Goal: Information Seeking & Learning: Learn about a topic

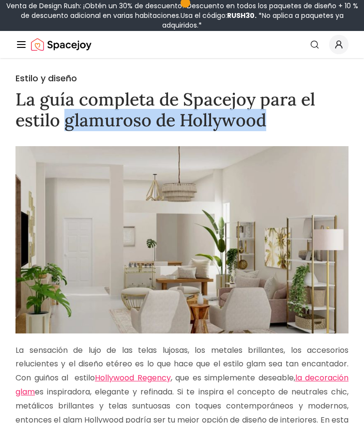
drag, startPoint x: 63, startPoint y: 125, endPoint x: 265, endPoint y: 129, distance: 202.1
click at [265, 129] on font "La guía completa de Spacejoy para el estilo glamuroso de Hollywood" at bounding box center [166, 109] width 300 height 43
copy font "glamuroso de Hollywood"
click at [113, 105] on font "La guía completa de Spacejoy para el estilo glamuroso de Hollywood" at bounding box center [166, 109] width 300 height 43
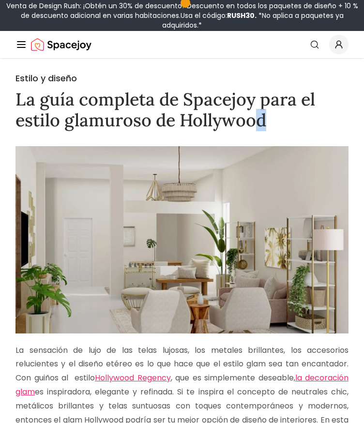
drag, startPoint x: 274, startPoint y: 117, endPoint x: 258, endPoint y: 128, distance: 18.8
click at [258, 128] on h1 "La guía completa de Spacejoy para el estilo glamuroso de Hollywood" at bounding box center [182, 110] width 333 height 42
click at [269, 121] on h1 "La guía completa de Spacejoy para el estilo glamuroso de Hollywood" at bounding box center [182, 110] width 333 height 42
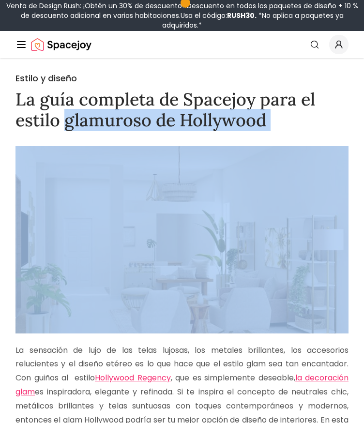
drag, startPoint x: 269, startPoint y: 121, endPoint x: 85, endPoint y: 128, distance: 184.2
click at [85, 128] on h1 "La guía completa de Spacejoy para el estilo glamuroso de Hollywood" at bounding box center [182, 110] width 333 height 42
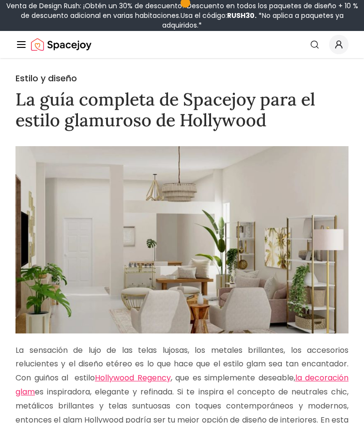
click at [61, 88] on font "La guía completa de Spacejoy para el estilo glamuroso de Hollywood" at bounding box center [166, 109] width 300 height 43
